Goal: Task Accomplishment & Management: Use online tool/utility

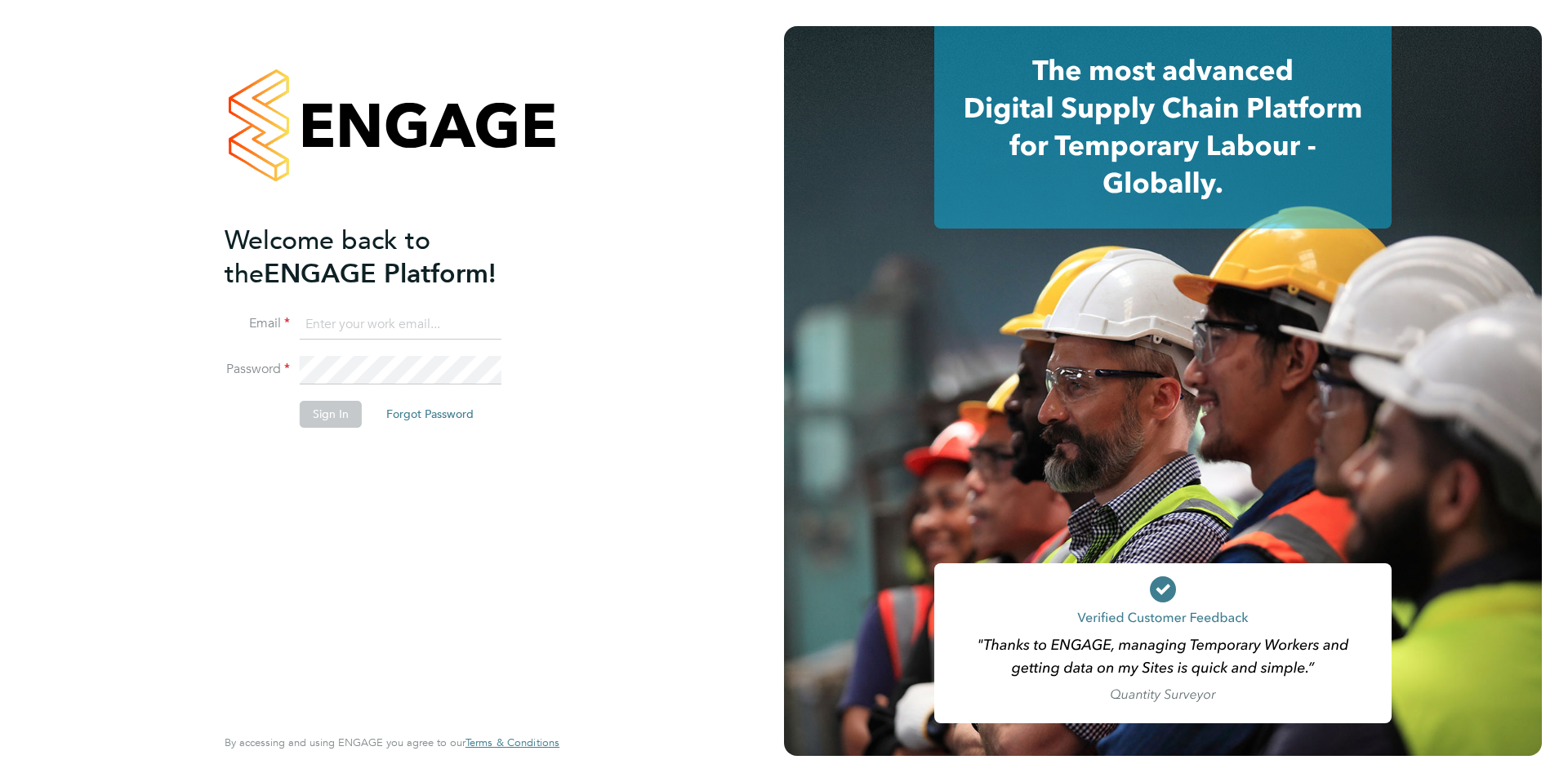
type input "[PERSON_NAME][EMAIL_ADDRESS][DOMAIN_NAME]"
click at [354, 411] on button "Sign In" at bounding box center [330, 414] width 62 height 26
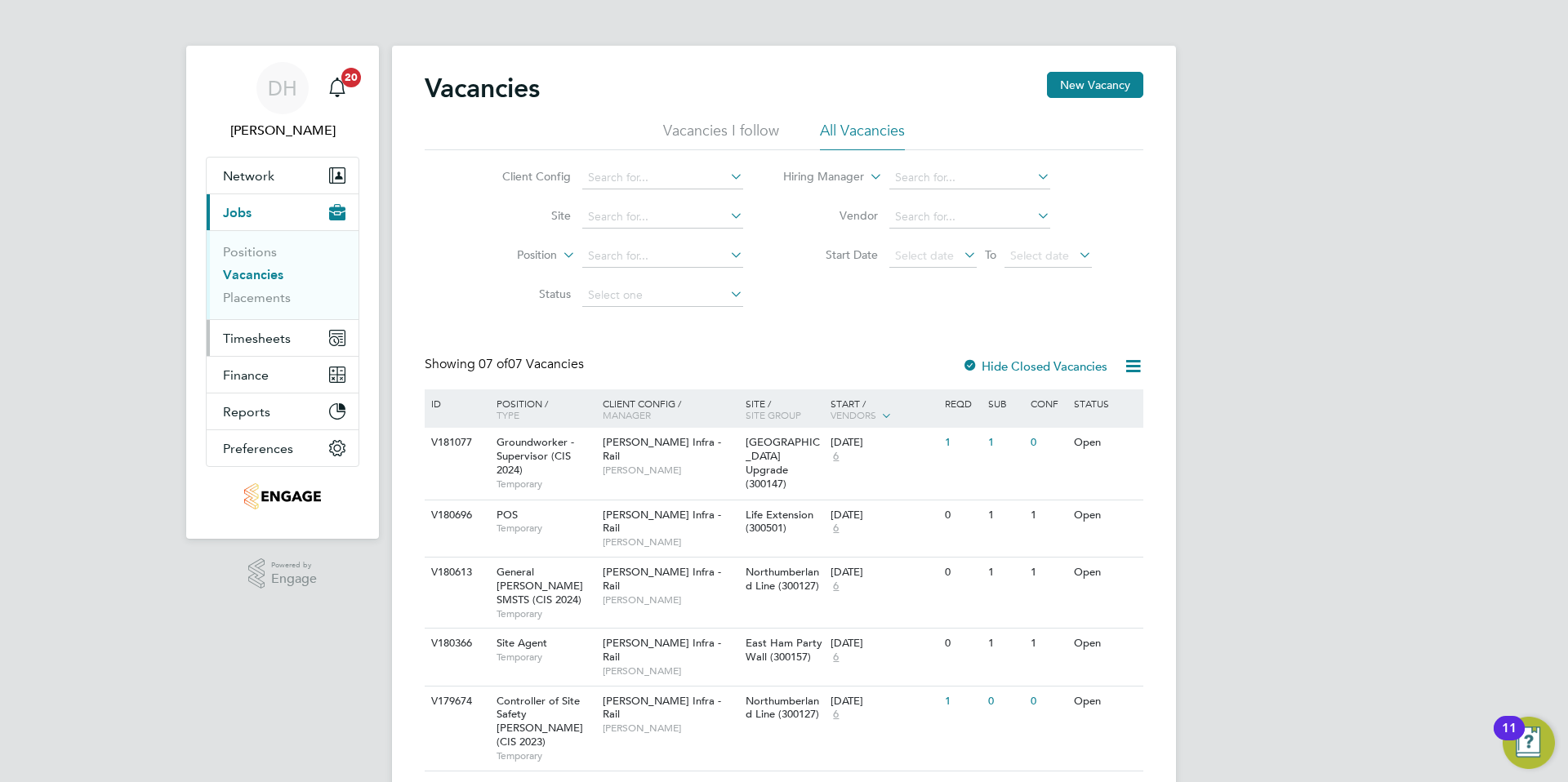
click at [260, 345] on button "Timesheets" at bounding box center [282, 338] width 151 height 36
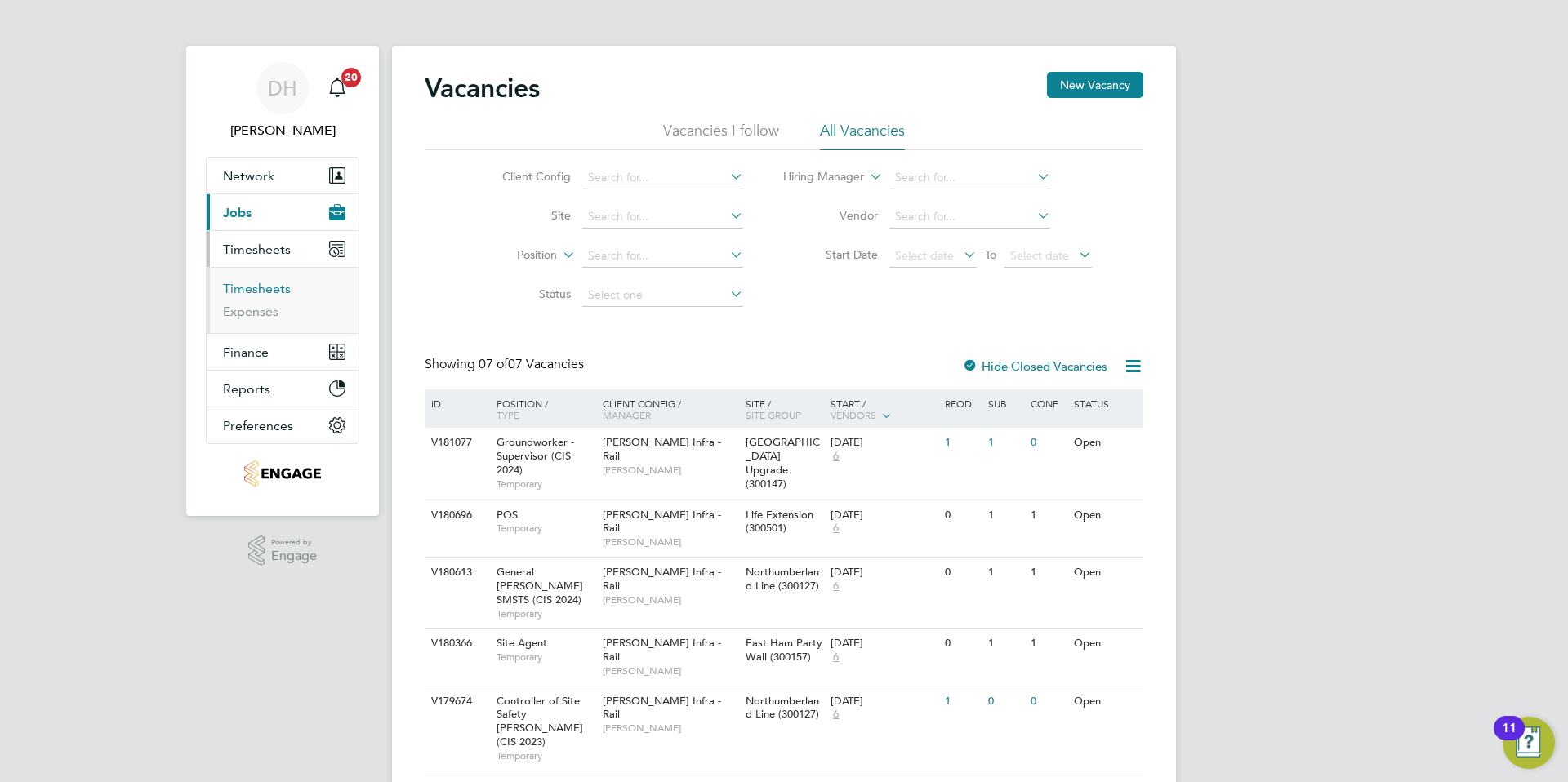
click at [249, 291] on link "Timesheets" at bounding box center [256, 289] width 68 height 15
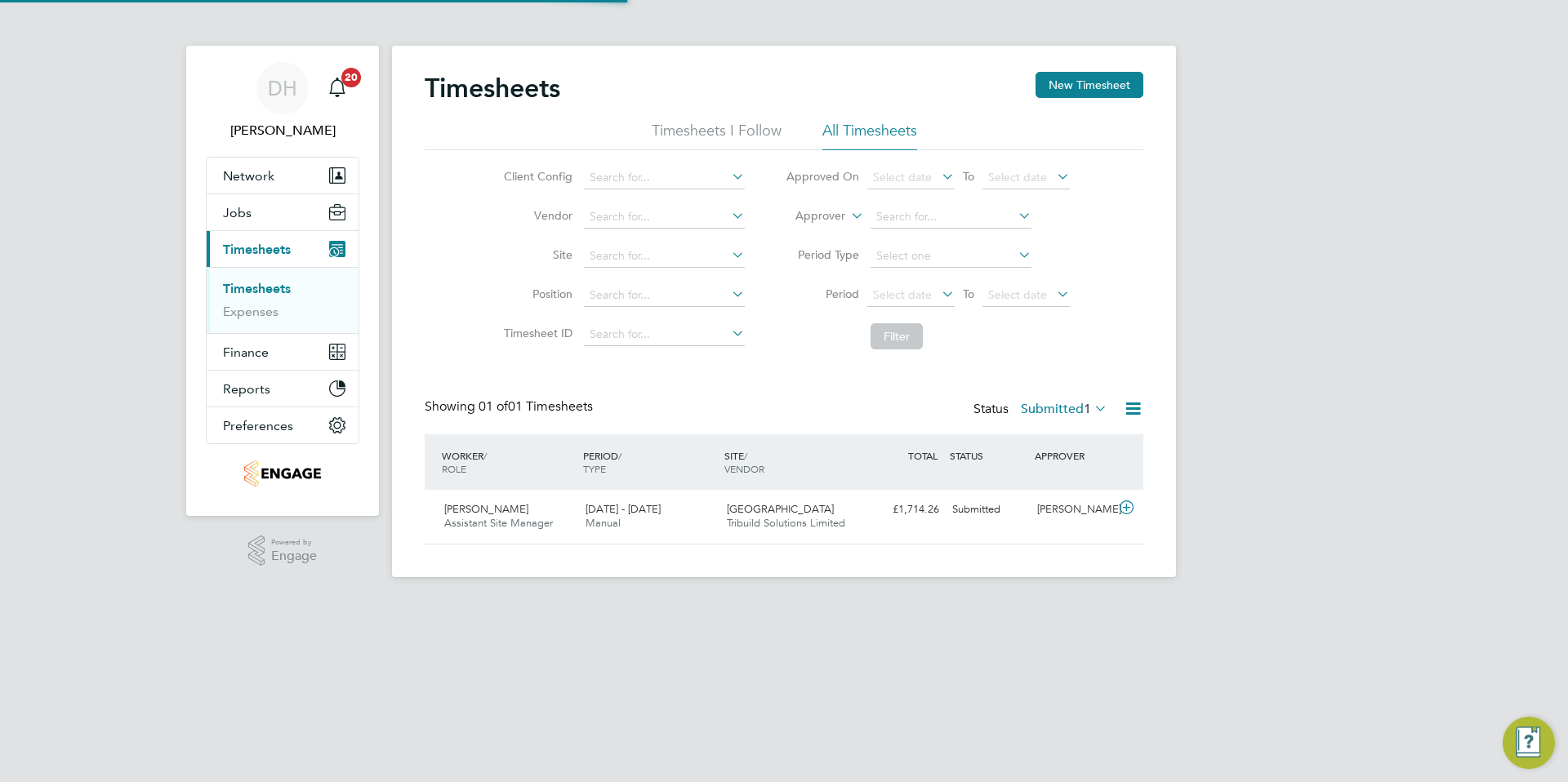
scroll to position [41, 142]
click at [789, 512] on span "Cambourne West" at bounding box center [780, 509] width 107 height 14
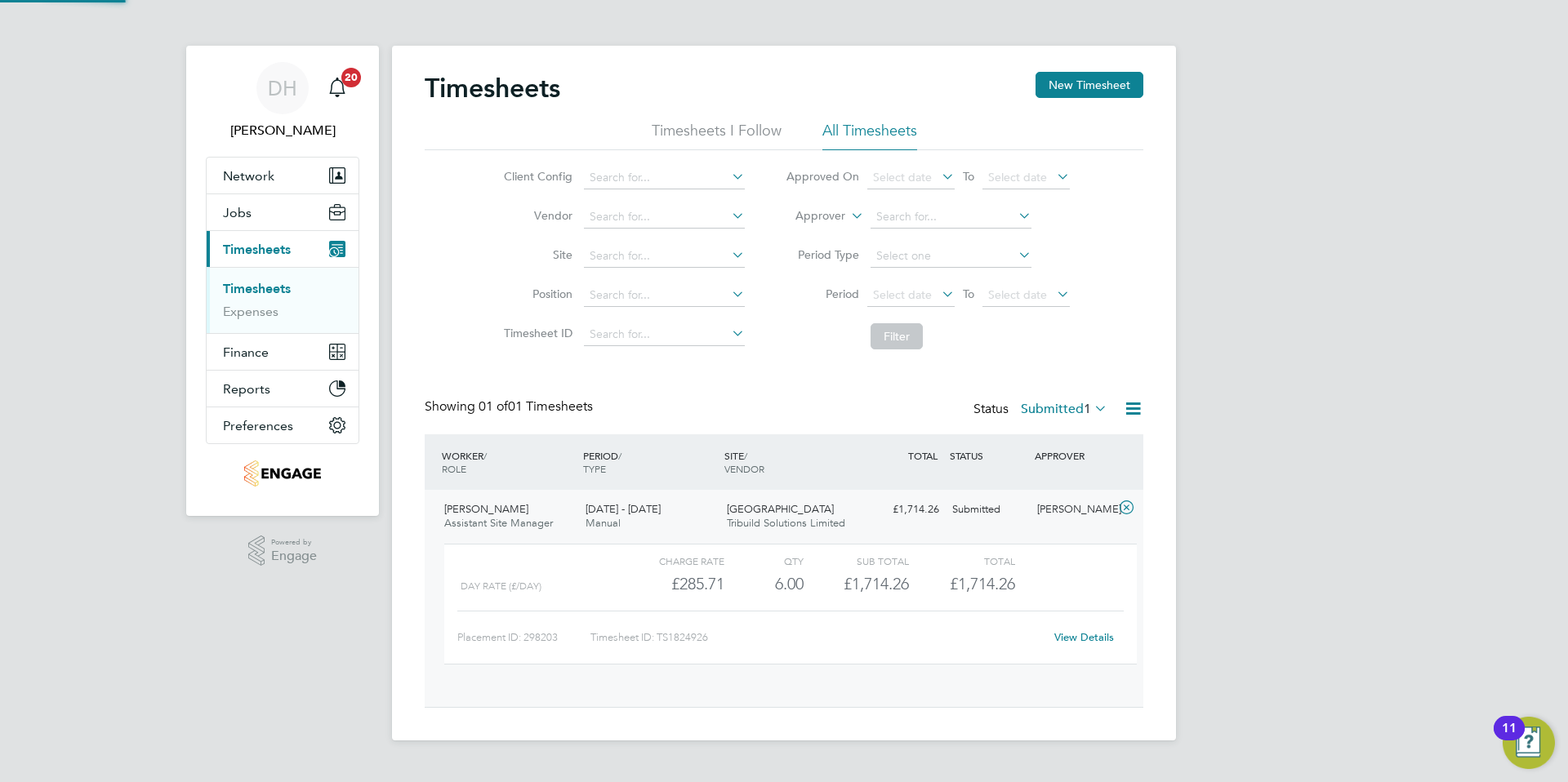
scroll to position [28, 159]
